Goal: Information Seeking & Learning: Check status

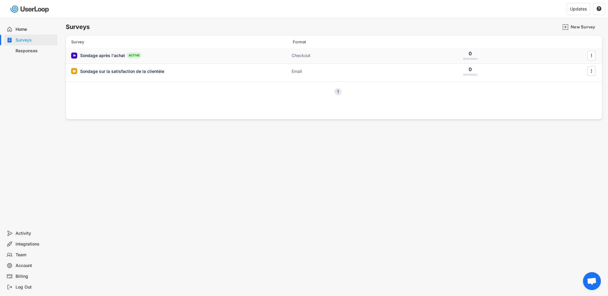
click at [211, 51] on div "Sondage après l'achat ACTIVE Checkout 0 RESPONSES " at bounding box center [334, 56] width 536 height 16
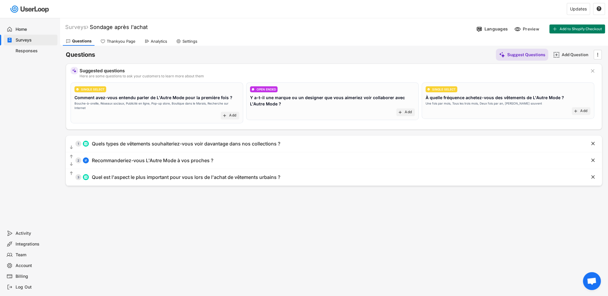
click at [159, 40] on div "Analytics" at bounding box center [159, 41] width 16 height 5
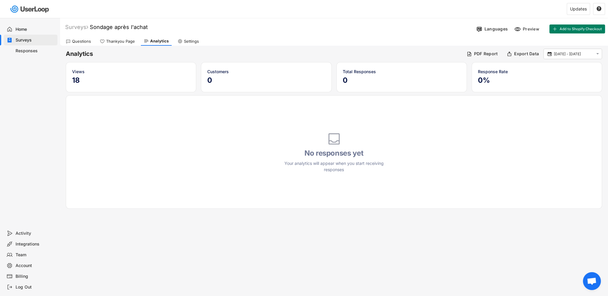
click at [92, 75] on div "Views 18" at bounding box center [131, 77] width 118 height 18
click at [81, 74] on div "Views" at bounding box center [131, 71] width 118 height 6
